Goal: Task Accomplishment & Management: Use online tool/utility

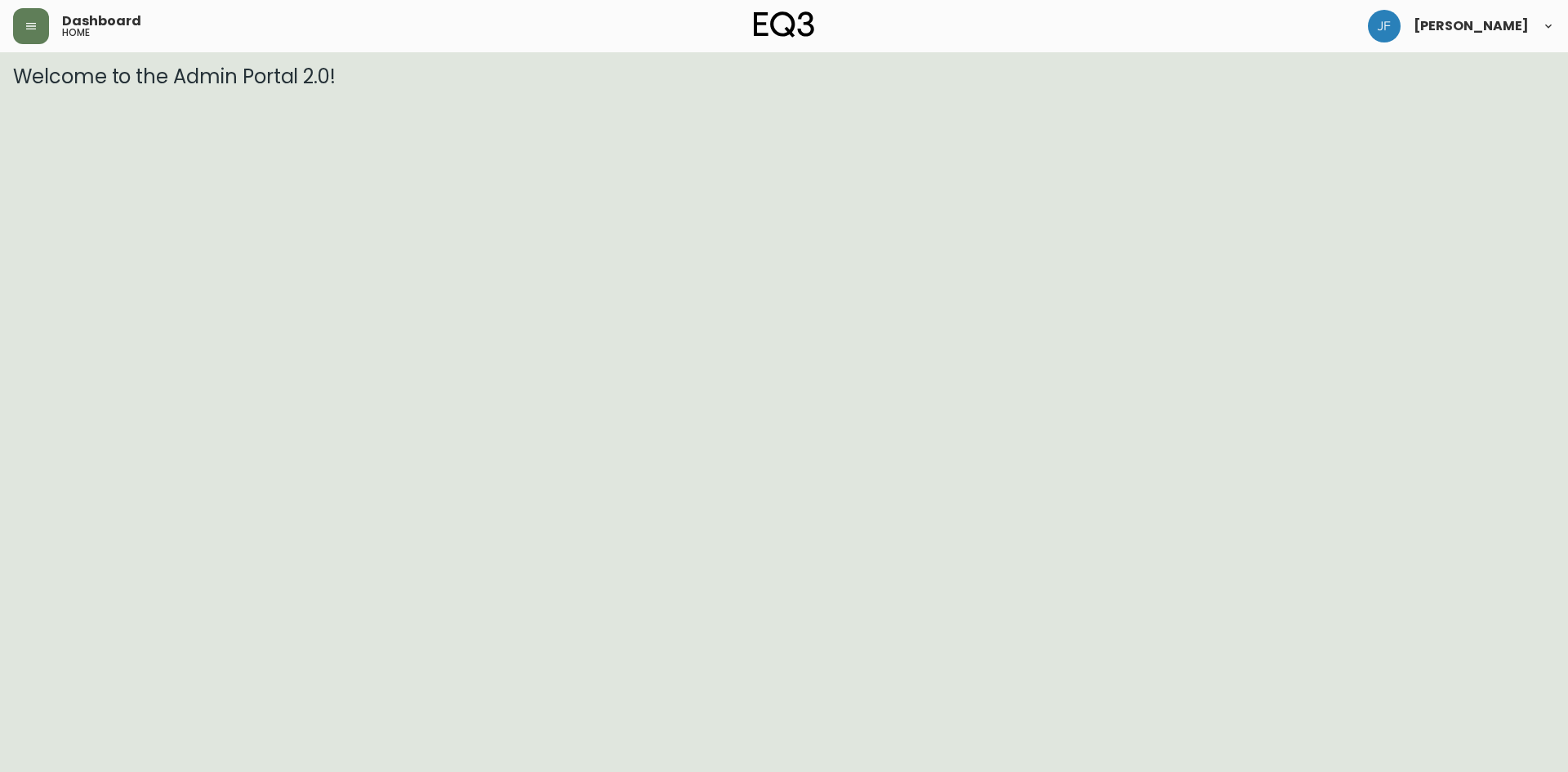
click at [77, 15] on span "Dashboard" at bounding box center [101, 21] width 79 height 13
click at [45, 22] on button "button" at bounding box center [30, 26] width 36 height 36
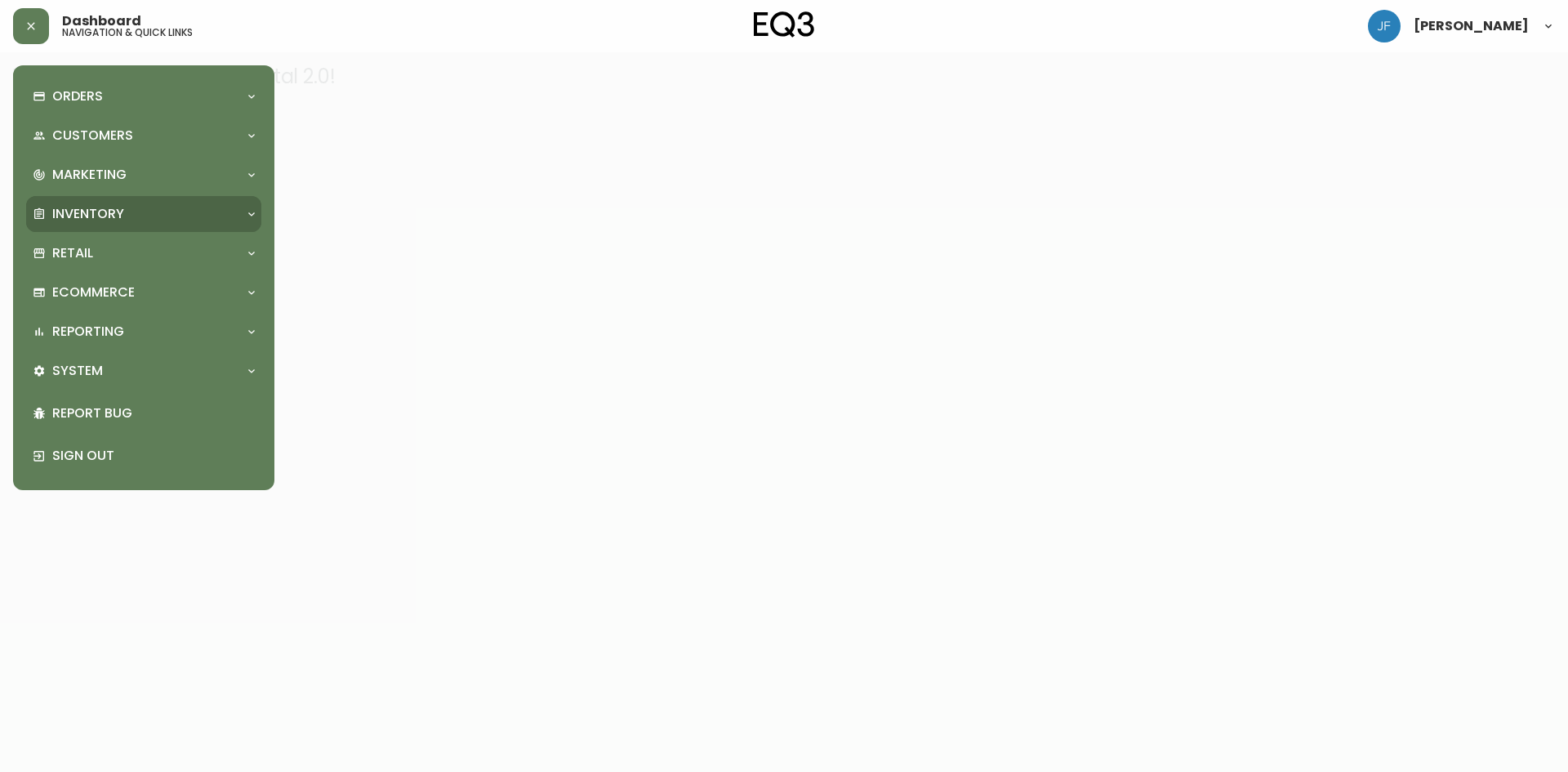
click at [98, 214] on p "Inventory" at bounding box center [88, 214] width 72 height 18
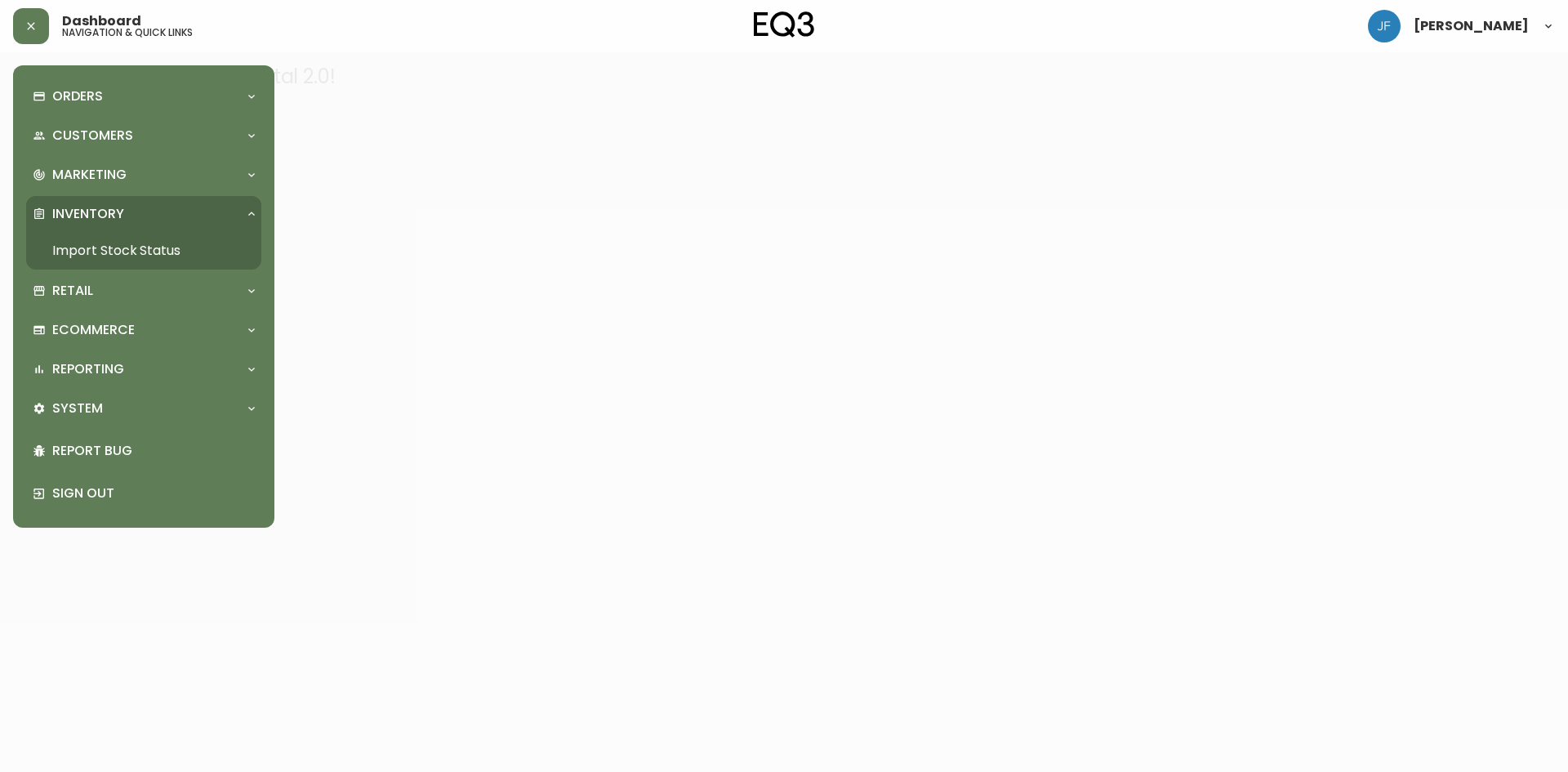
click at [118, 248] on link "Import Stock Status" at bounding box center [144, 250] width 235 height 37
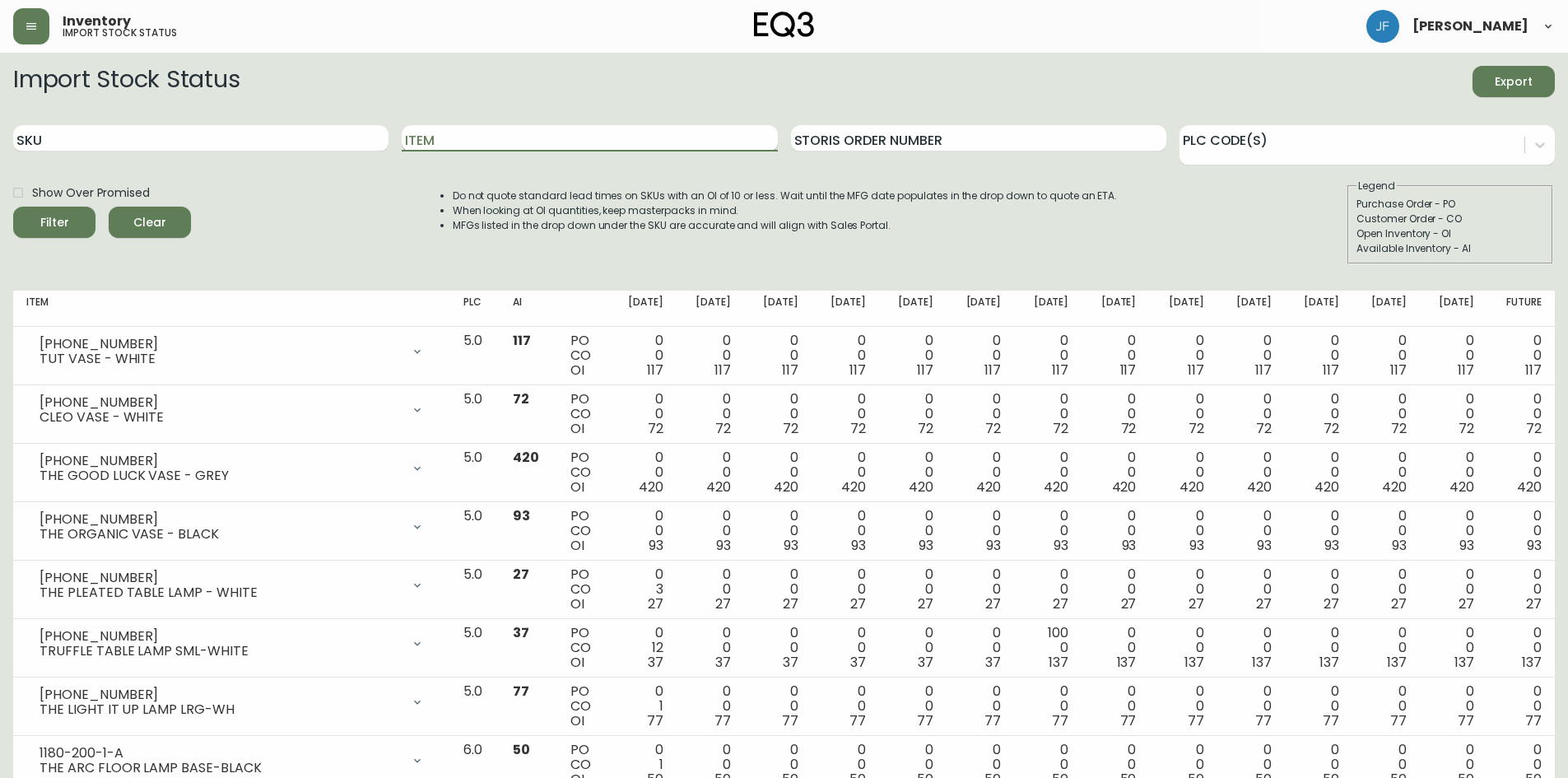
click at [501, 131] on input "Item" at bounding box center [589, 138] width 375 height 27
type input "monarch"
click at [13, 207] on button "Filter" at bounding box center [54, 222] width 83 height 31
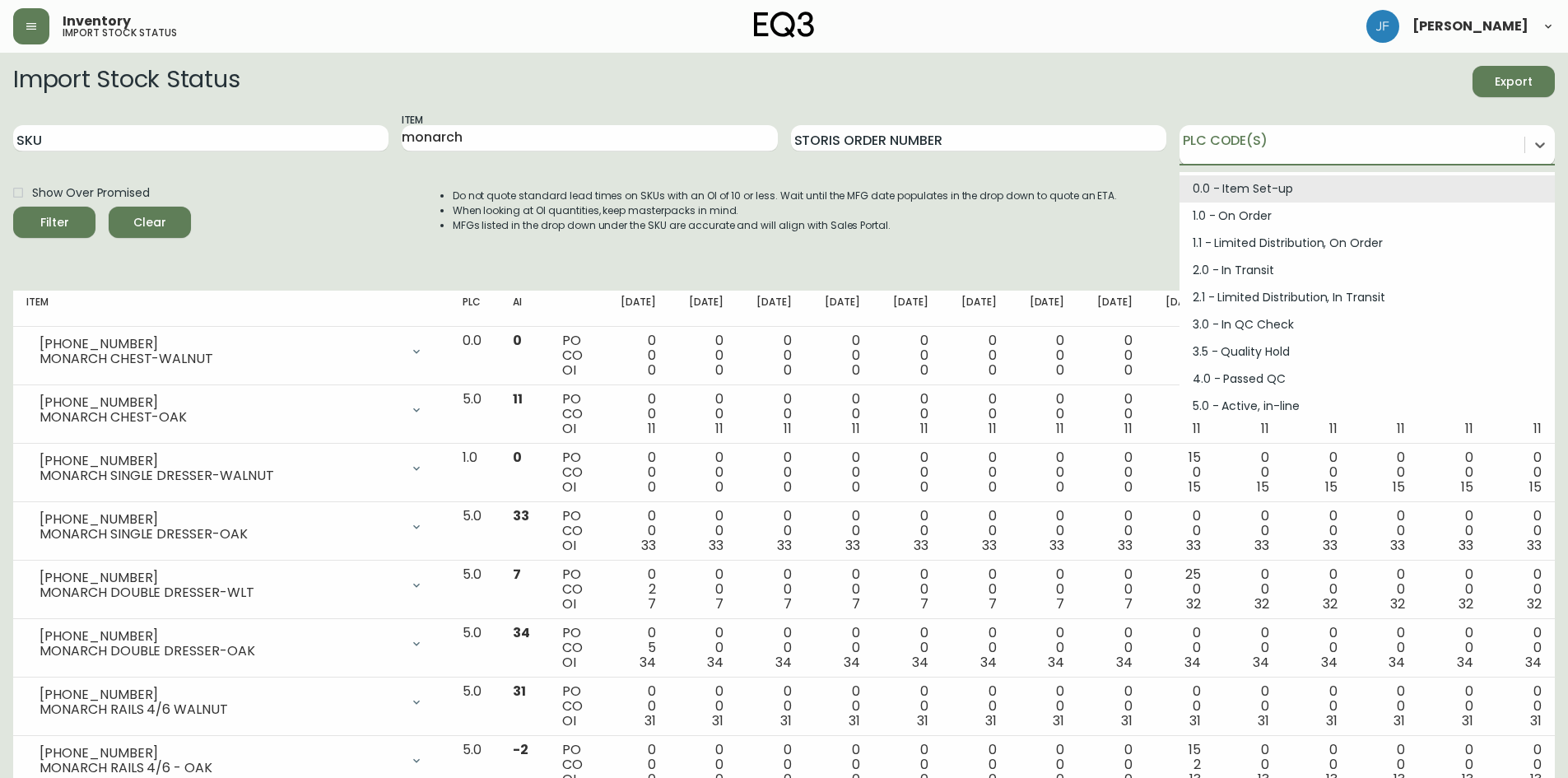
click at [1258, 162] on div at bounding box center [1367, 145] width 375 height 40
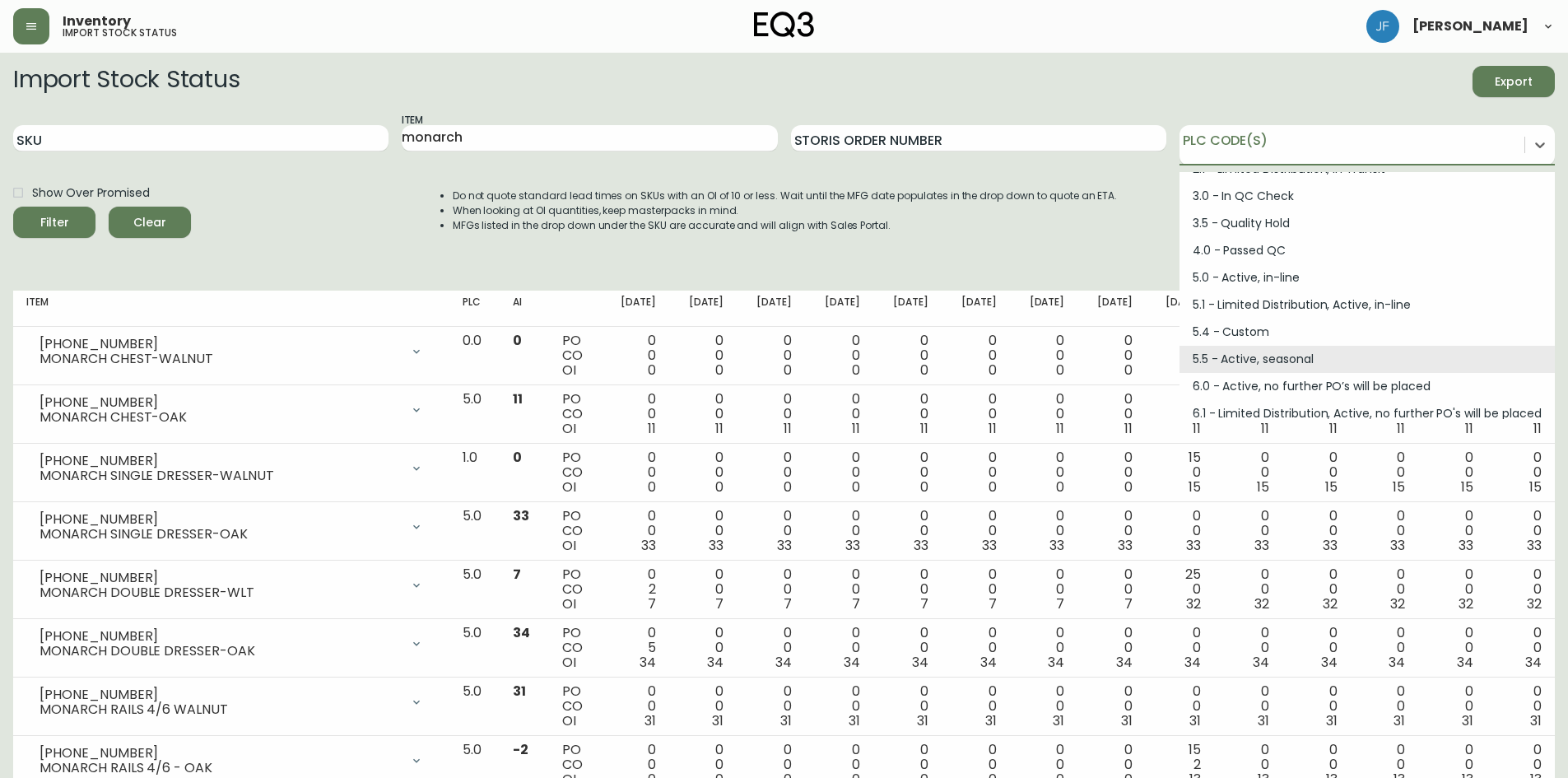
scroll to position [221, 0]
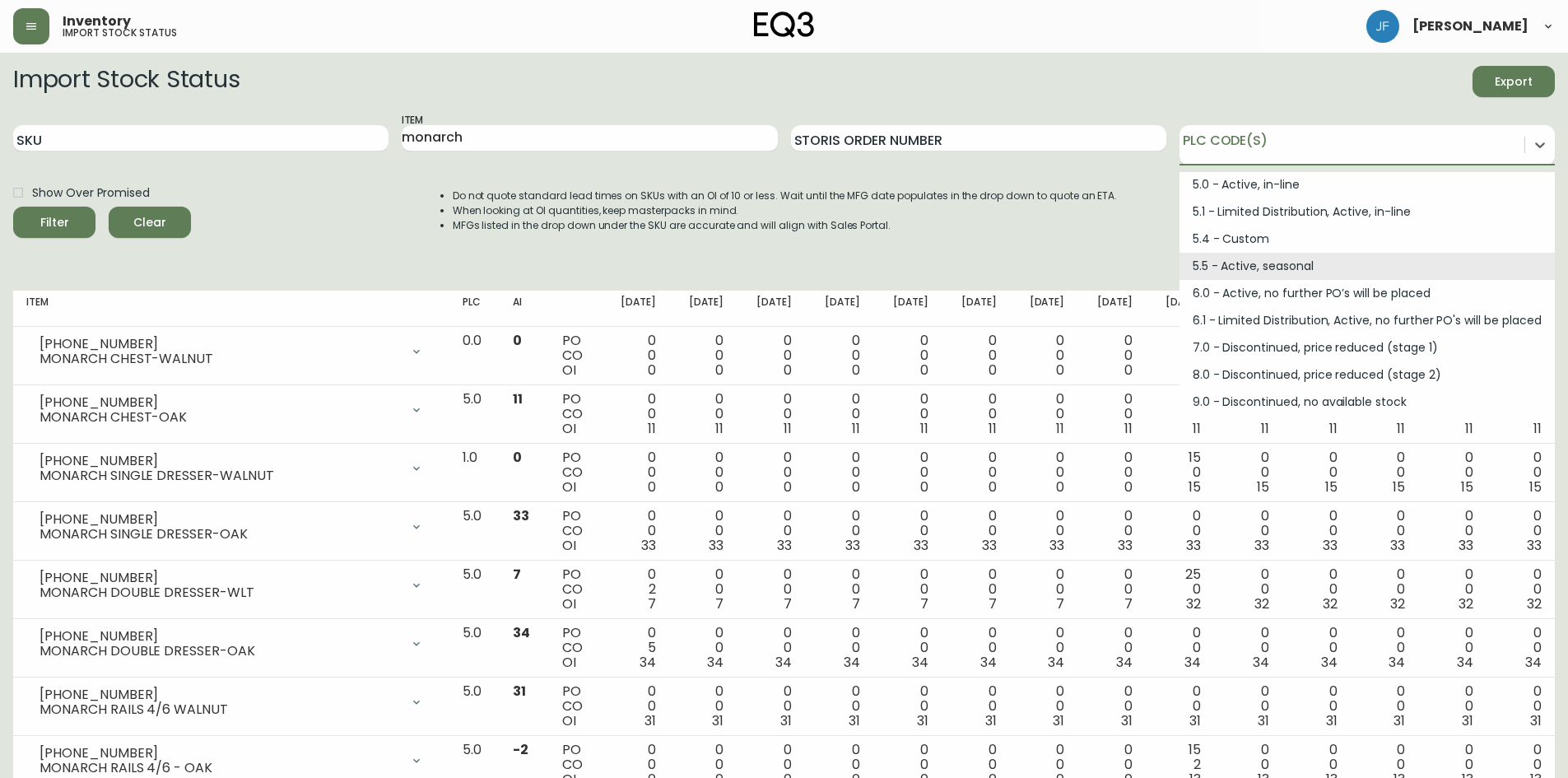
click at [1065, 217] on li "When looking at OI quantities, keep masterpacks in mind." at bounding box center [785, 210] width 665 height 15
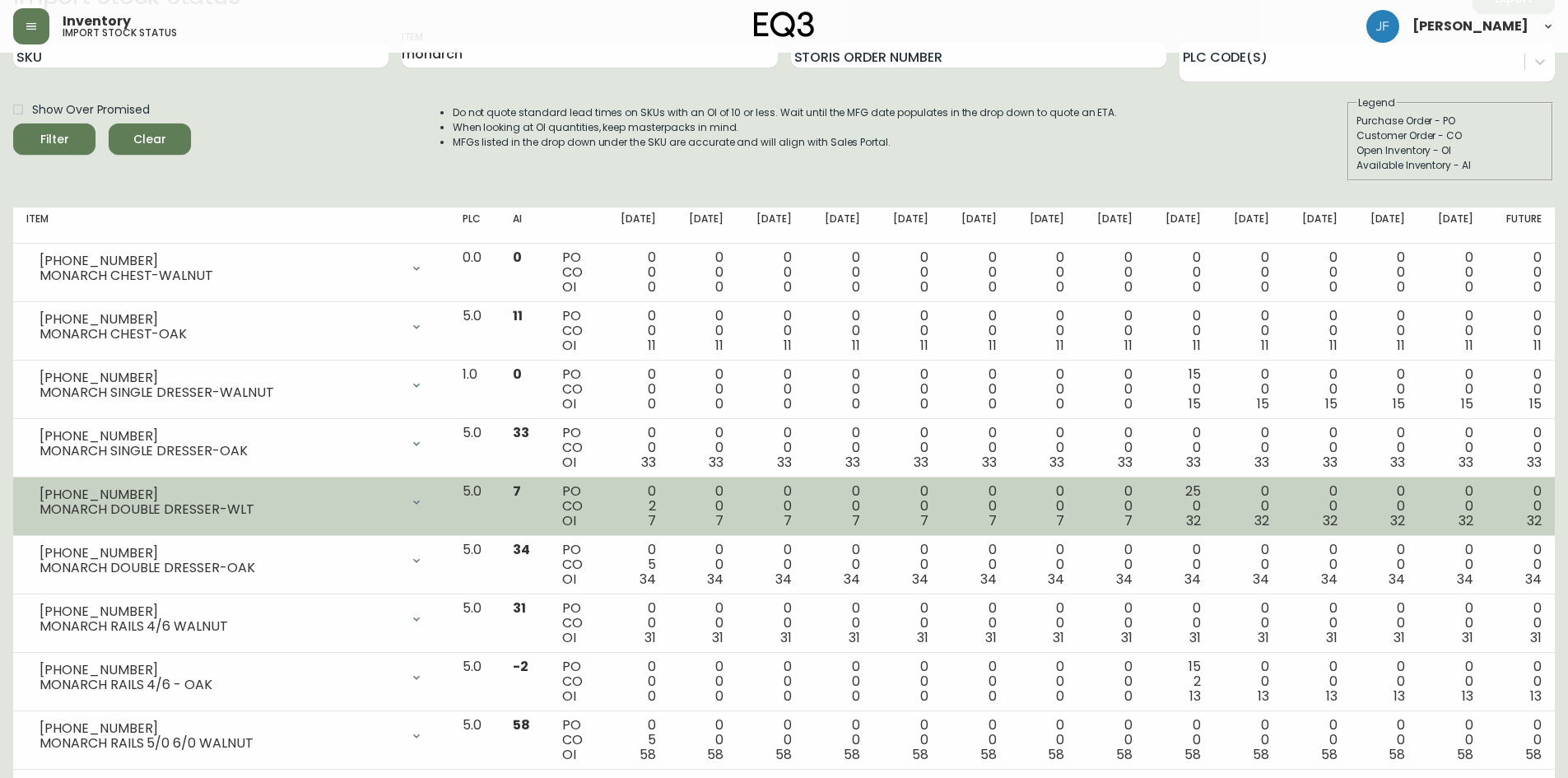
scroll to position [83, 0]
